Goal: Task Accomplishment & Management: Use online tool/utility

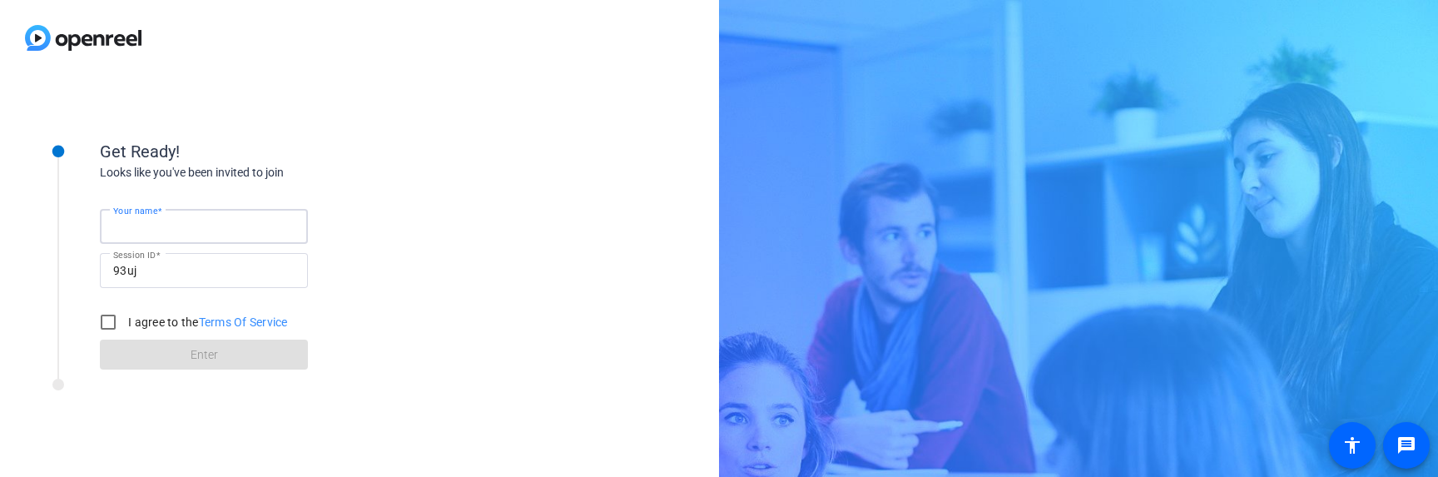
click at [196, 229] on input "Your name" at bounding box center [203, 226] width 181 height 20
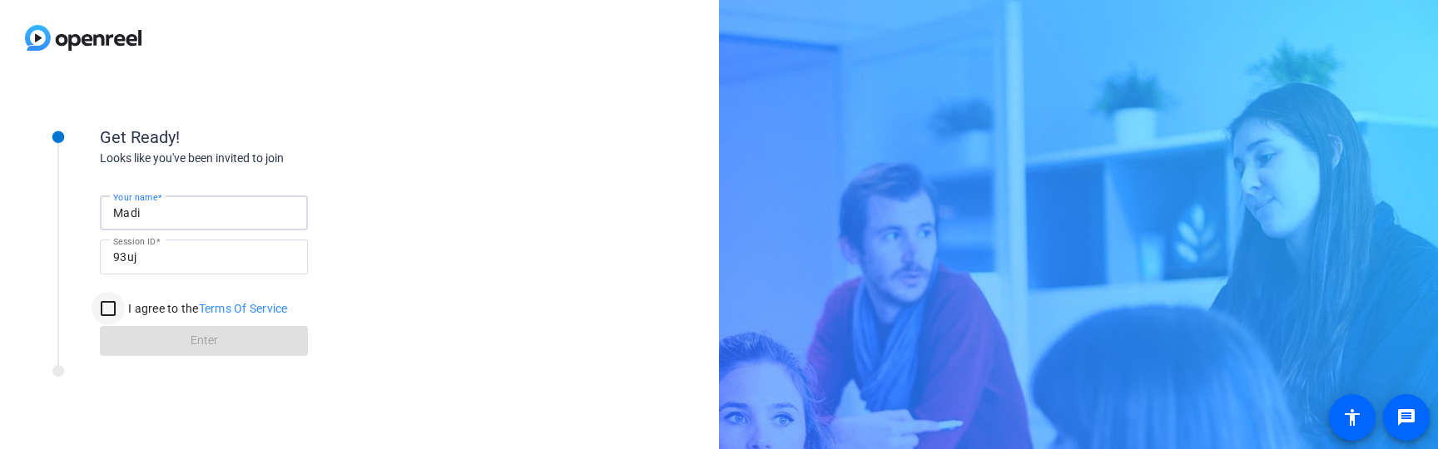
type input "Madi"
click at [105, 312] on input "I agree to the Terms Of Service" at bounding box center [108, 308] width 33 height 33
checkbox input "true"
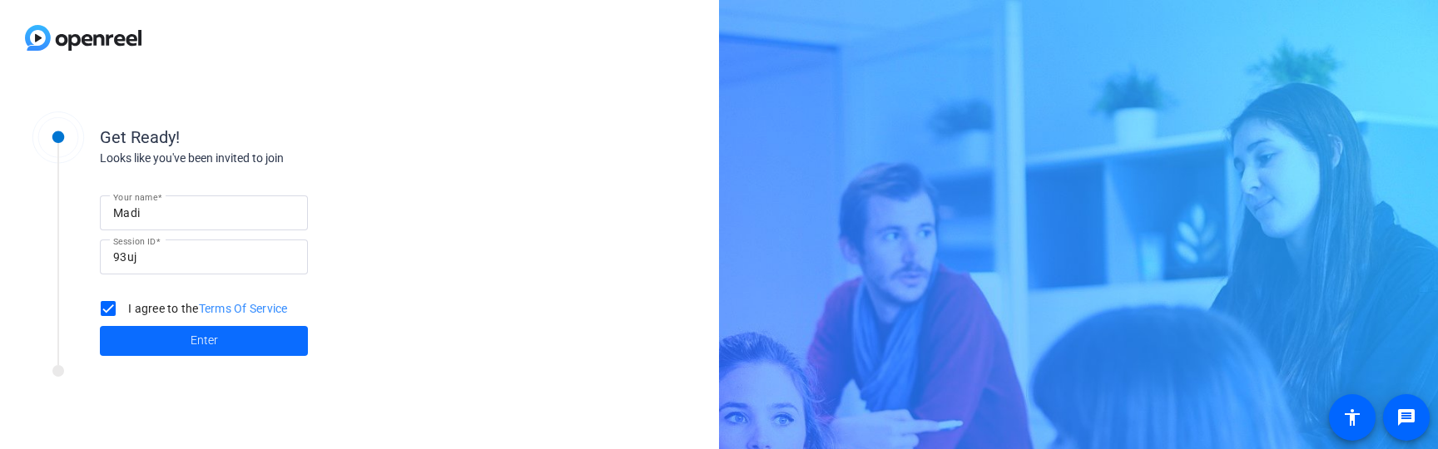
click at [186, 337] on span at bounding box center [204, 341] width 208 height 40
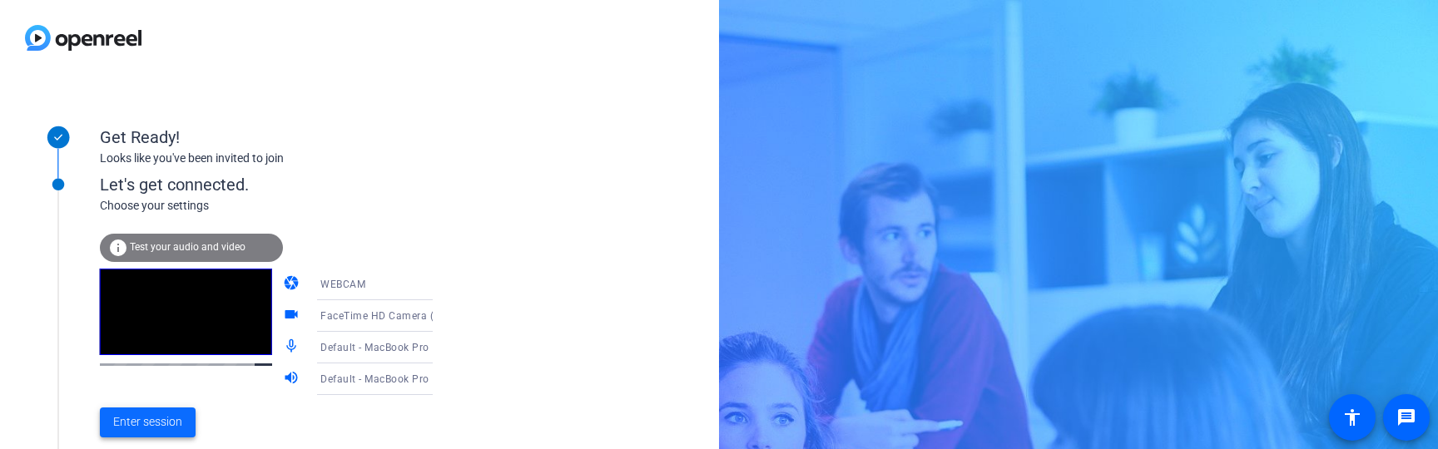
click at [154, 422] on span "Enter session" at bounding box center [147, 421] width 69 height 17
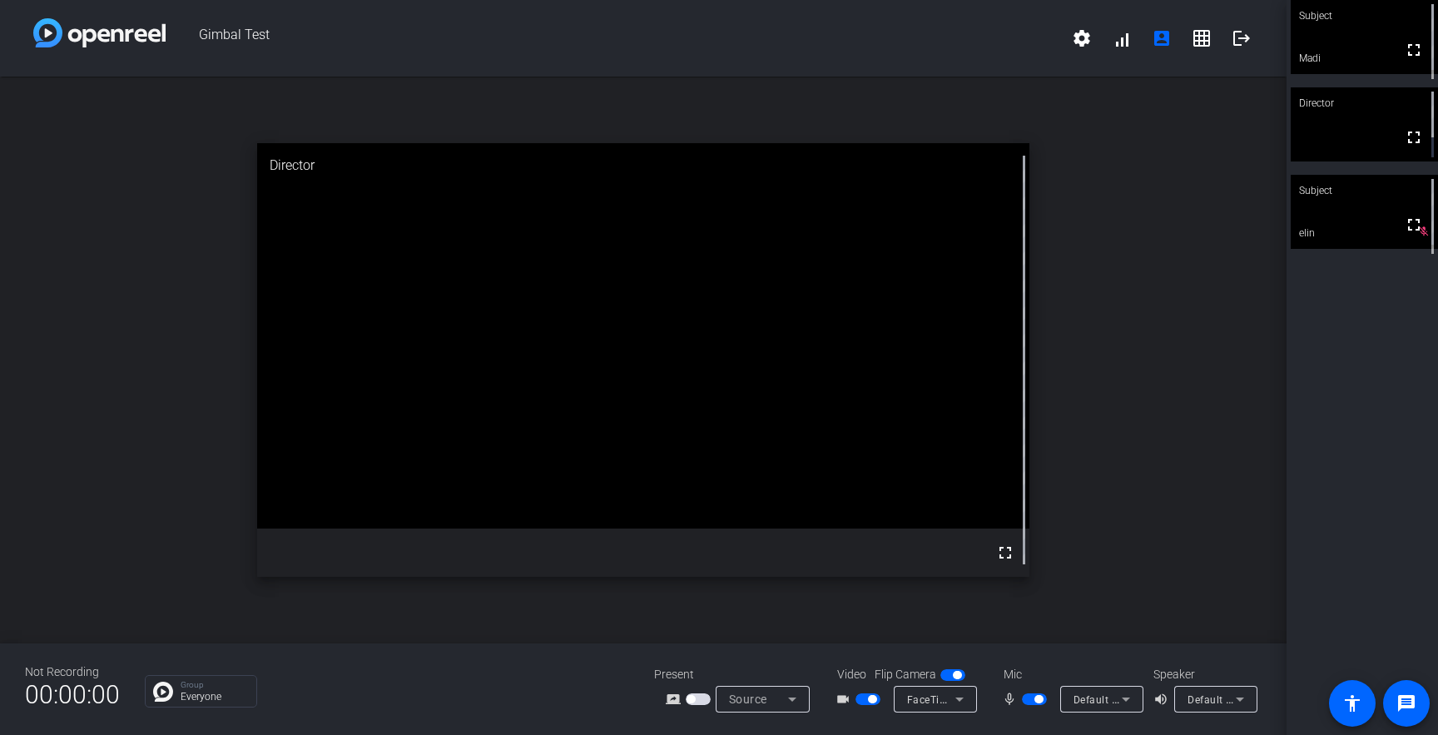
click at [1036, 476] on span "button" at bounding box center [1038, 699] width 8 height 8
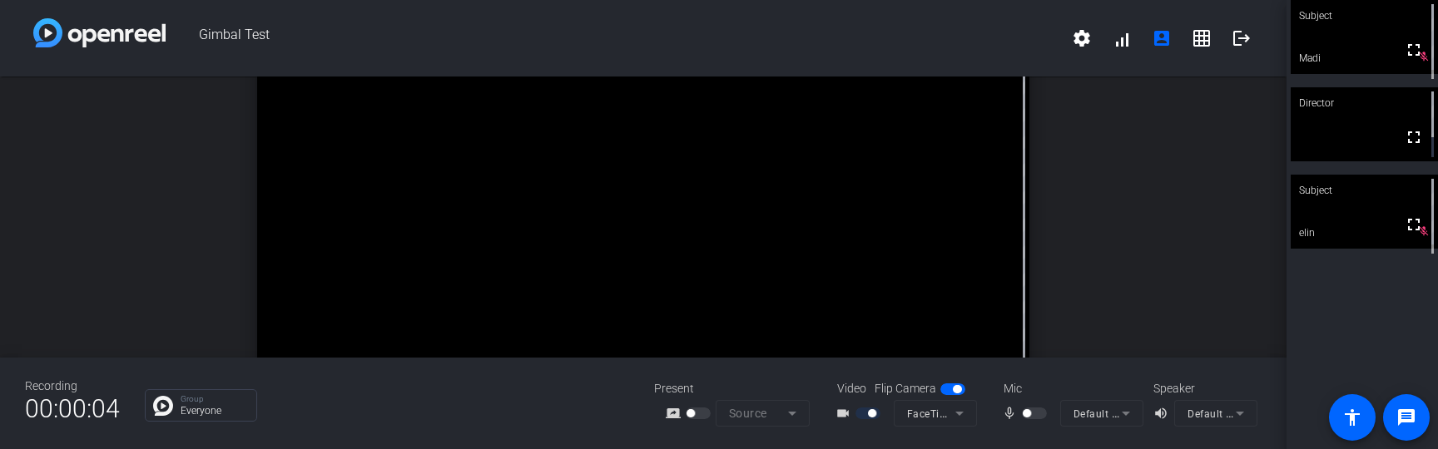
click at [1363, 221] on video at bounding box center [1363, 212] width 147 height 74
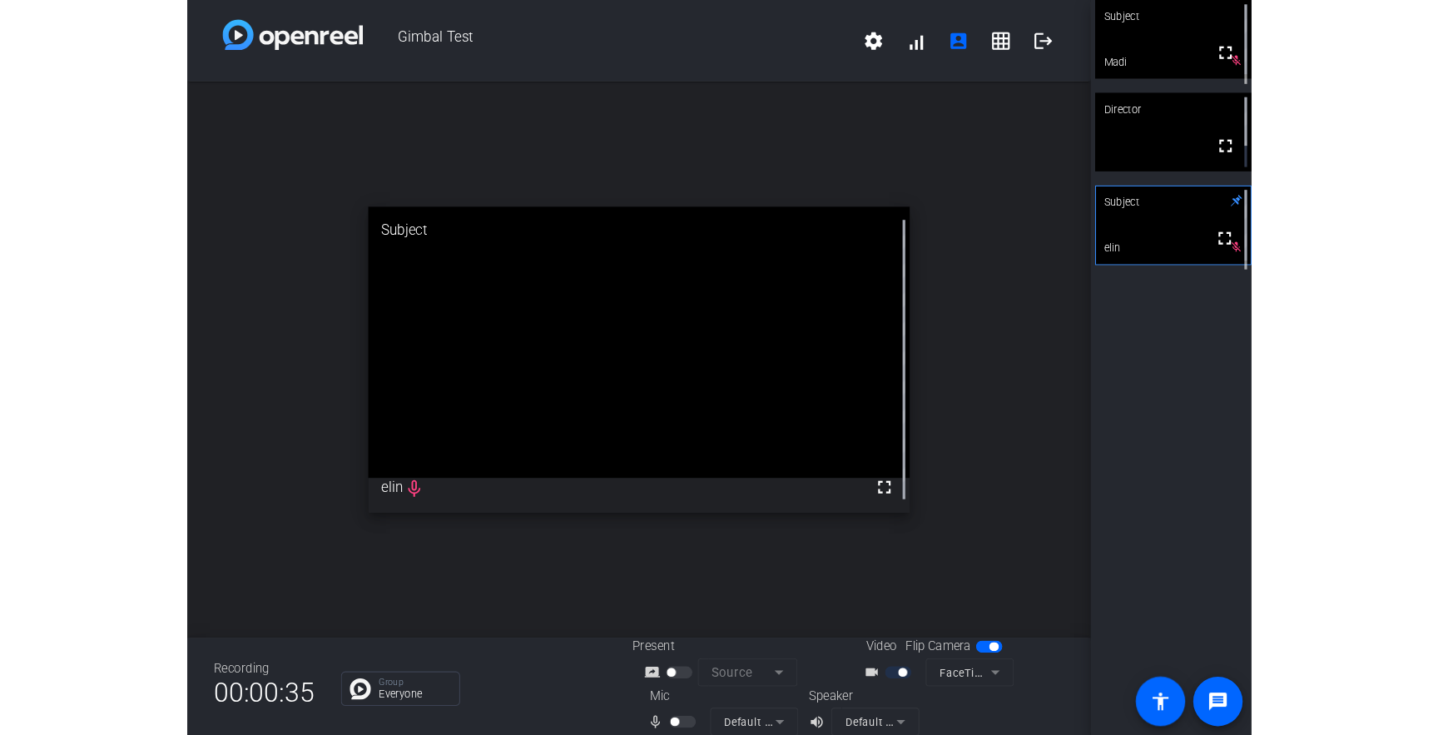
scroll to position [19, 0]
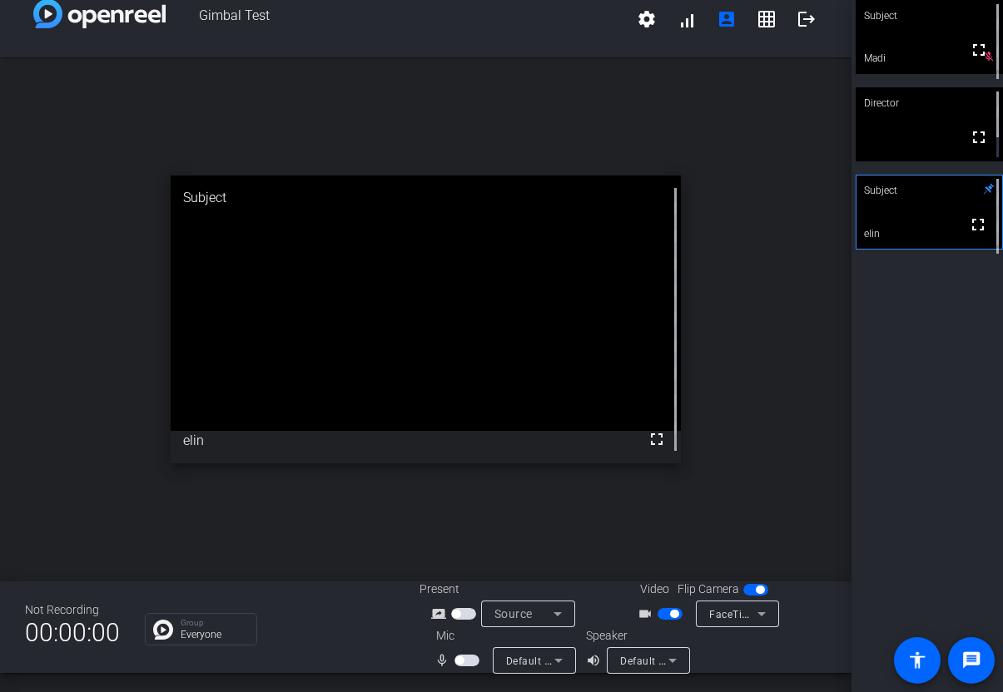
click at [937, 108] on div "Director" at bounding box center [928, 103] width 147 height 32
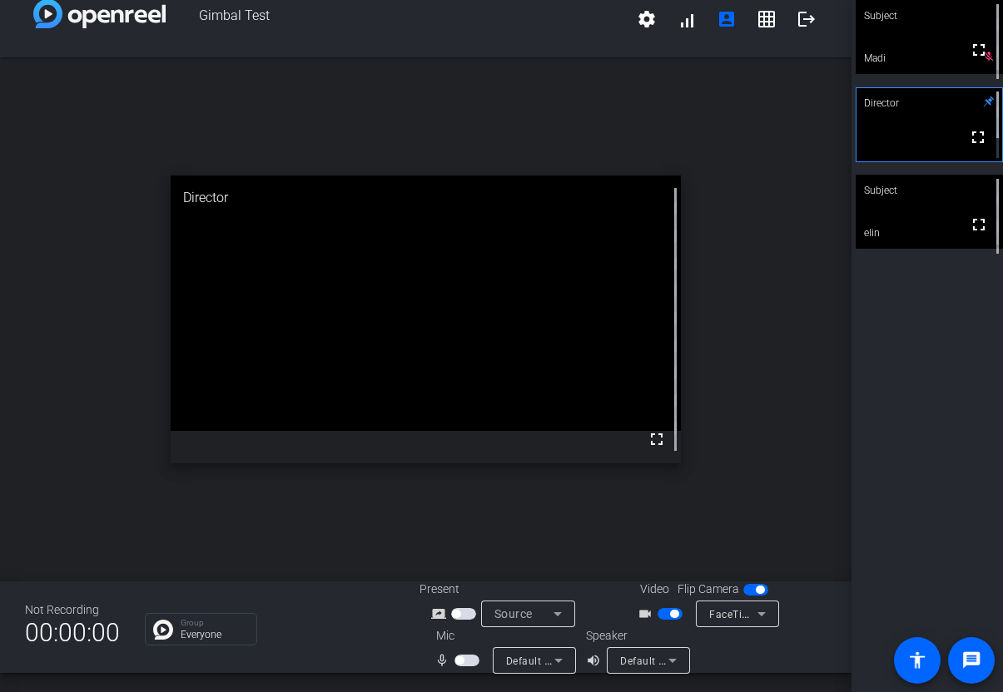
click at [927, 206] on div "Subject" at bounding box center [928, 191] width 147 height 32
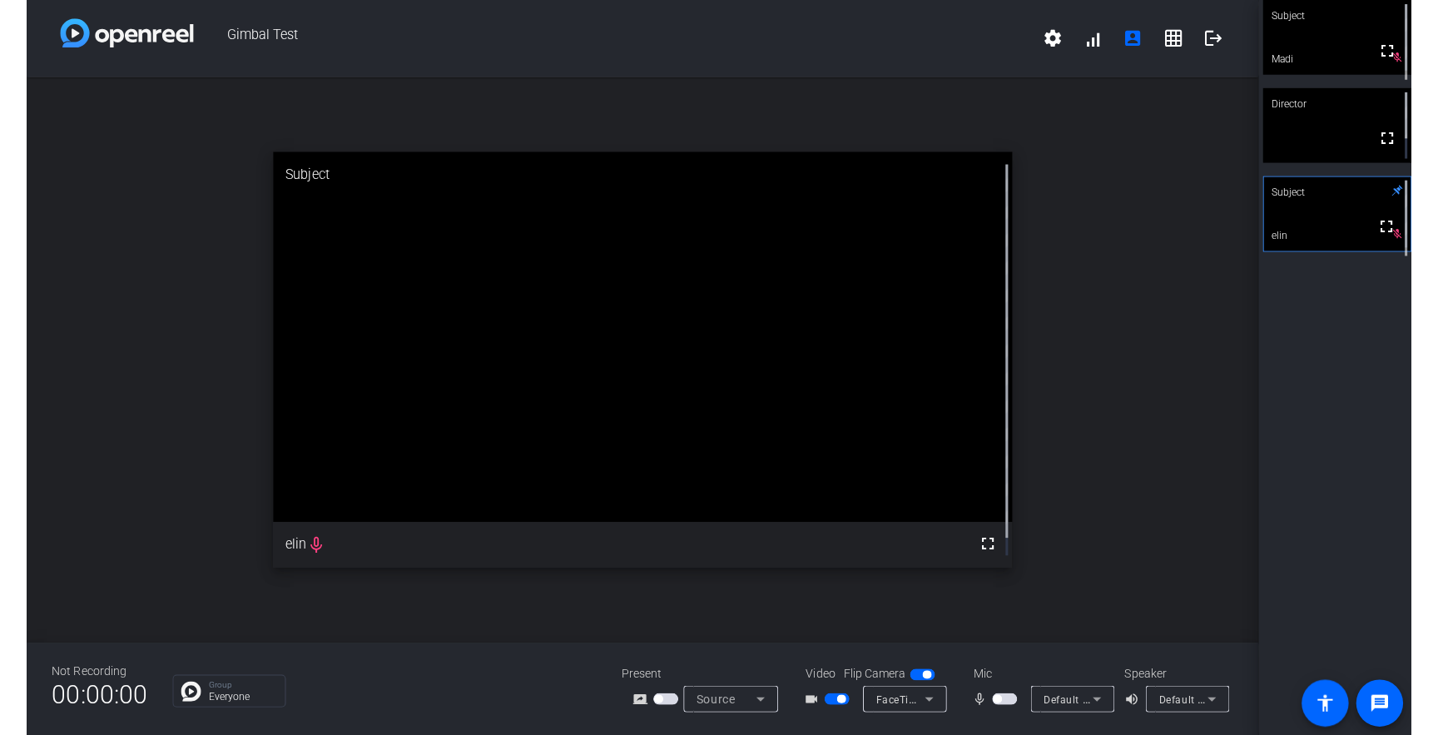
scroll to position [0, 0]
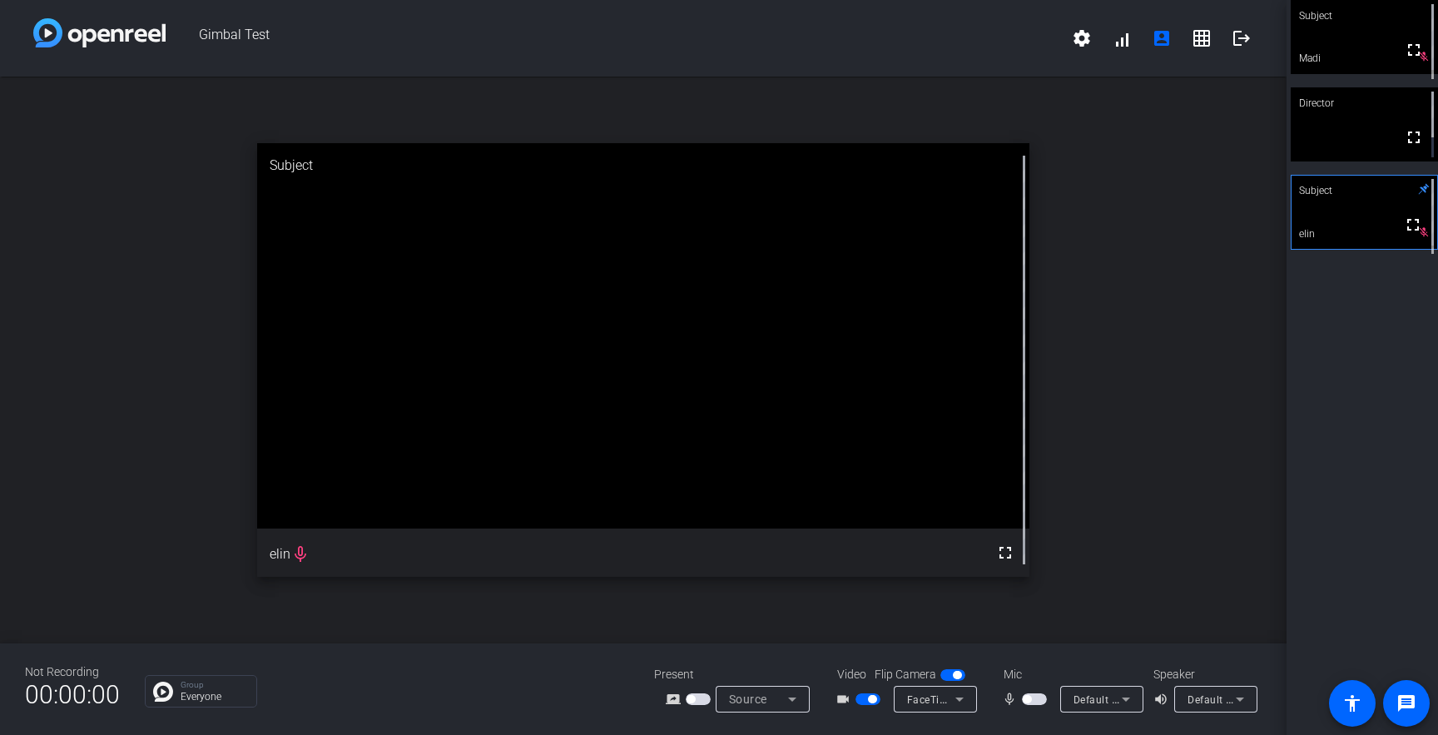
click at [1038, 476] on span "button" at bounding box center [1034, 699] width 25 height 12
click at [1206, 43] on mat-icon "grid_on" at bounding box center [1201, 38] width 20 height 20
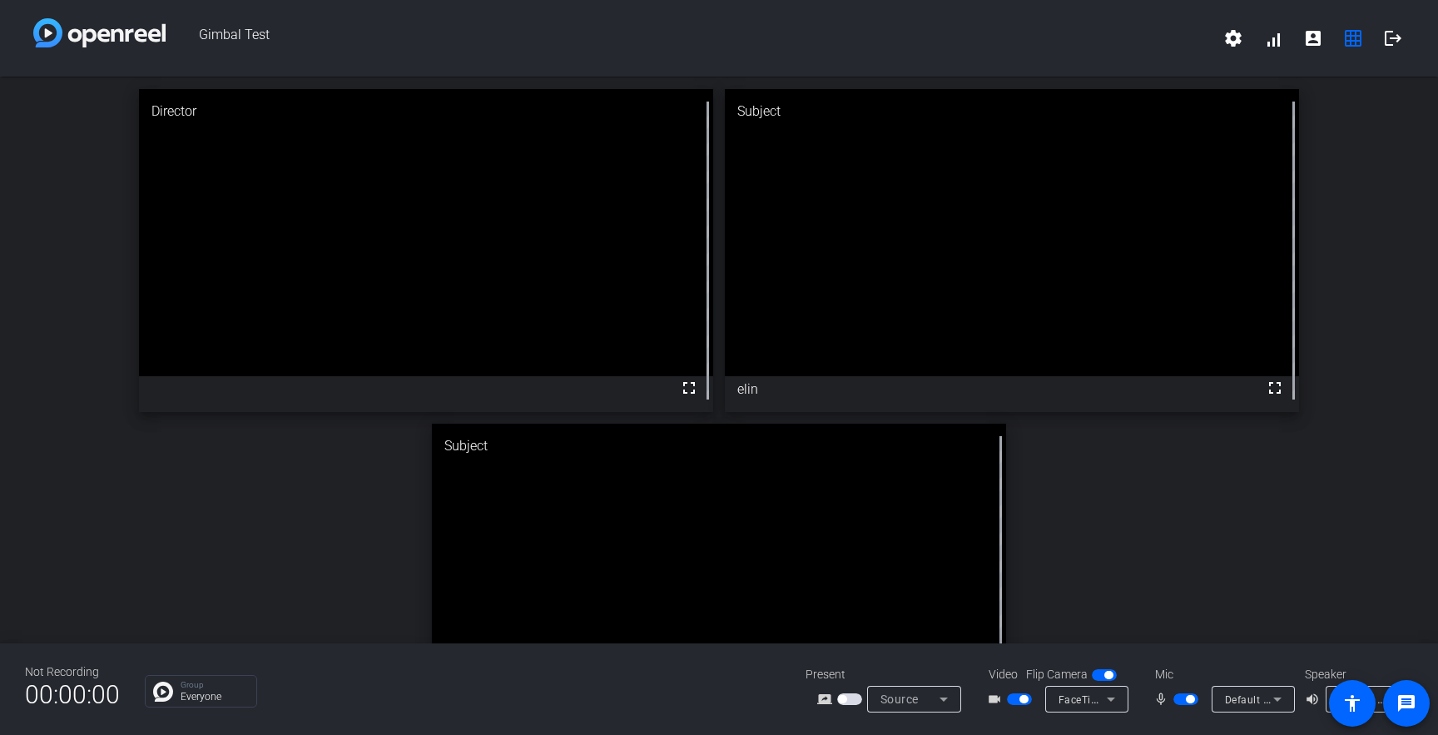
click at [1305, 458] on div "Director fullscreen Subject fullscreen elin Subject fullscreen Madi" at bounding box center [719, 418] width 1438 height 682
click at [526, 476] on div "Group Everyone" at bounding box center [463, 691] width 636 height 32
